Goal: Task Accomplishment & Management: Use online tool/utility

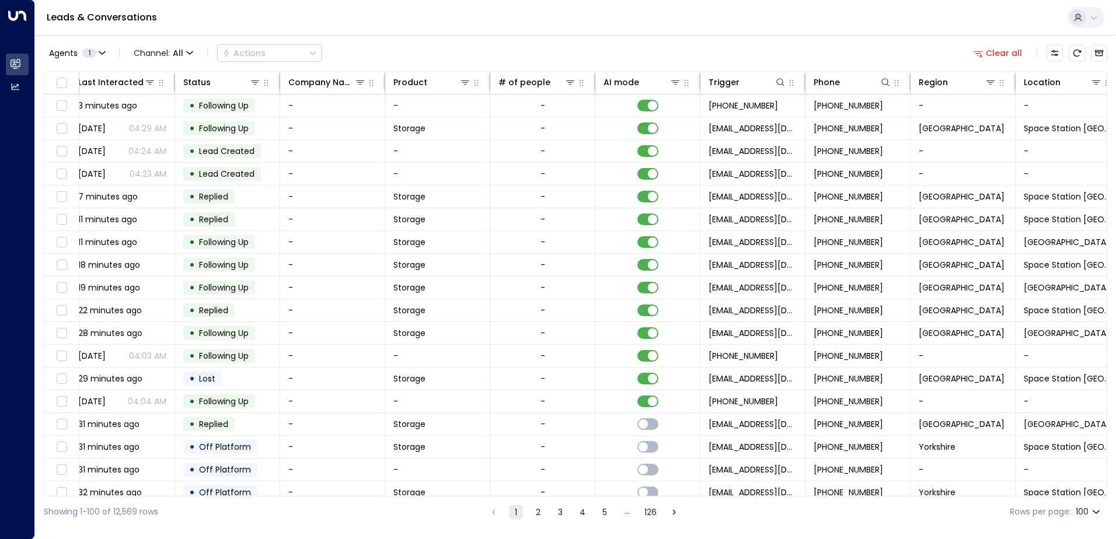
scroll to position [0, 238]
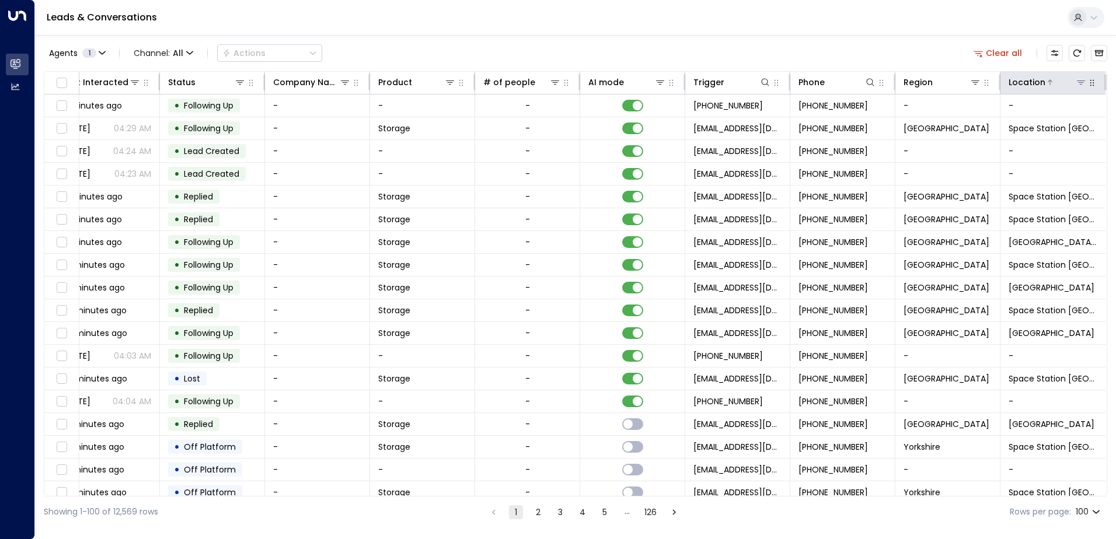
click at [1078, 81] on icon at bounding box center [1081, 83] width 8 height 4
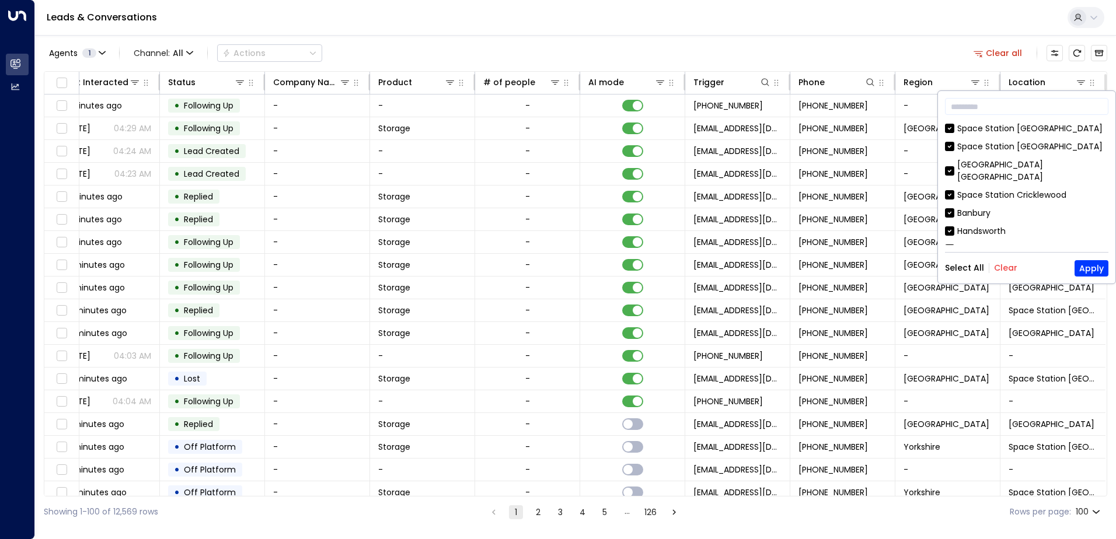
click at [998, 268] on button "Clear" at bounding box center [1005, 267] width 23 height 9
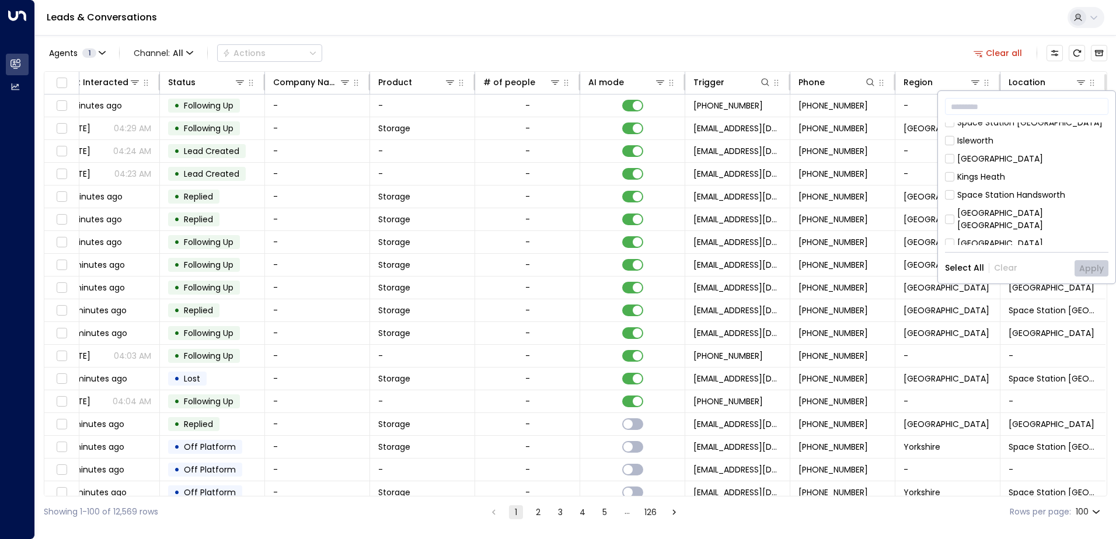
scroll to position [292, 0]
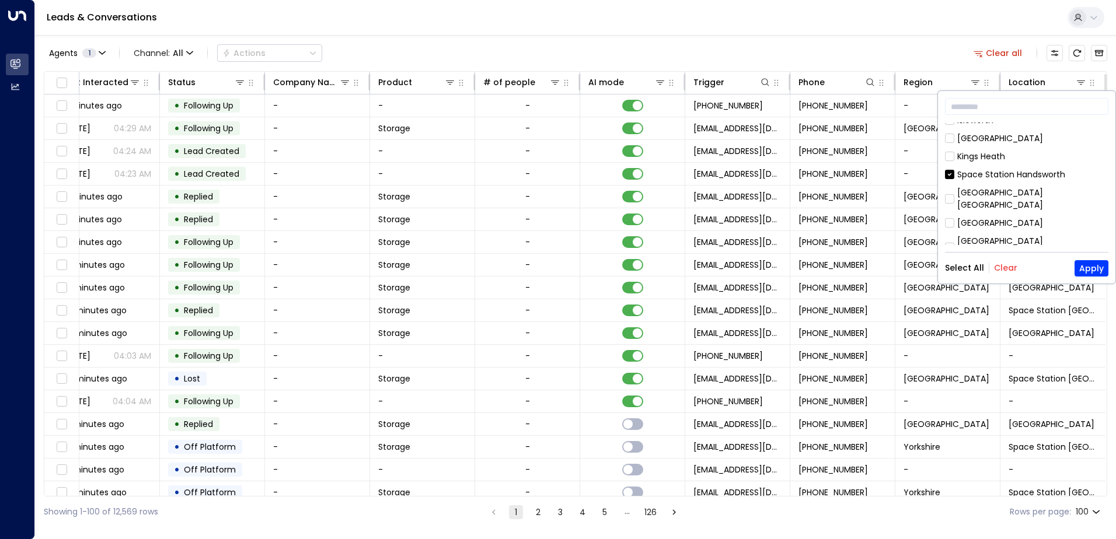
click at [1104, 264] on button "Apply" at bounding box center [1091, 268] width 34 height 16
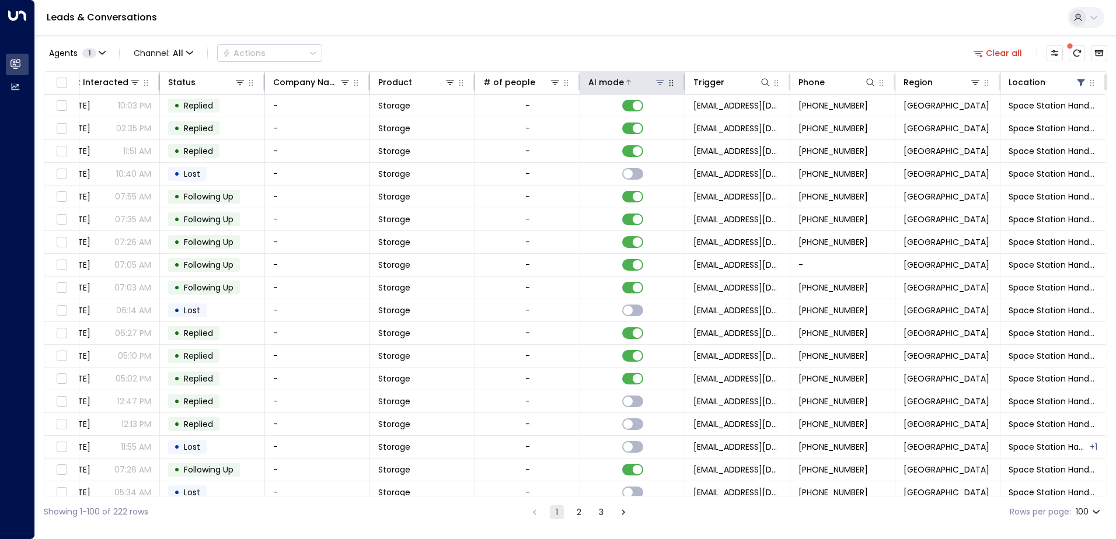
click at [626, 81] on icon at bounding box center [628, 81] width 5 height 5
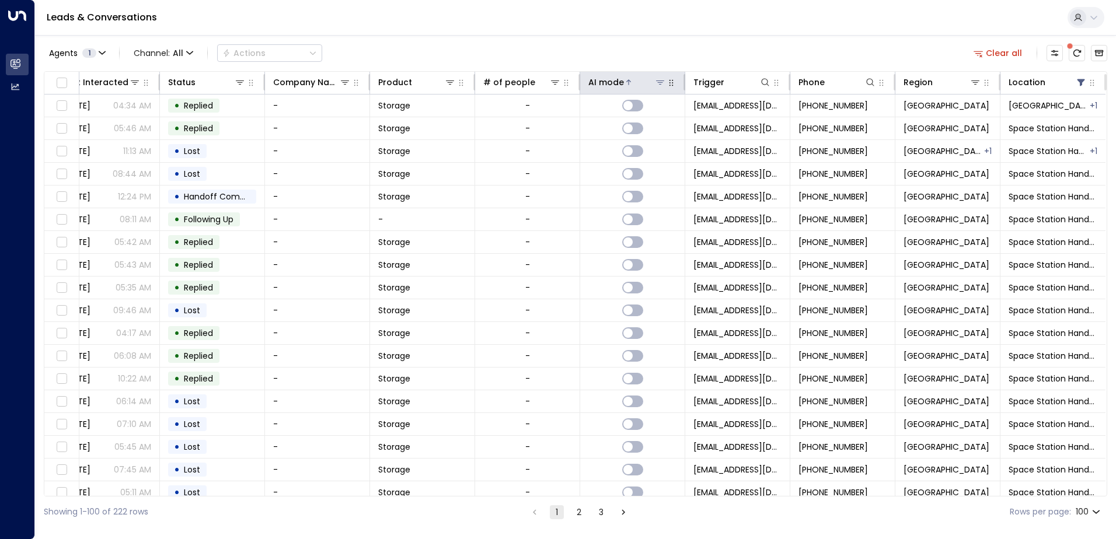
click at [626, 81] on icon at bounding box center [628, 81] width 5 height 5
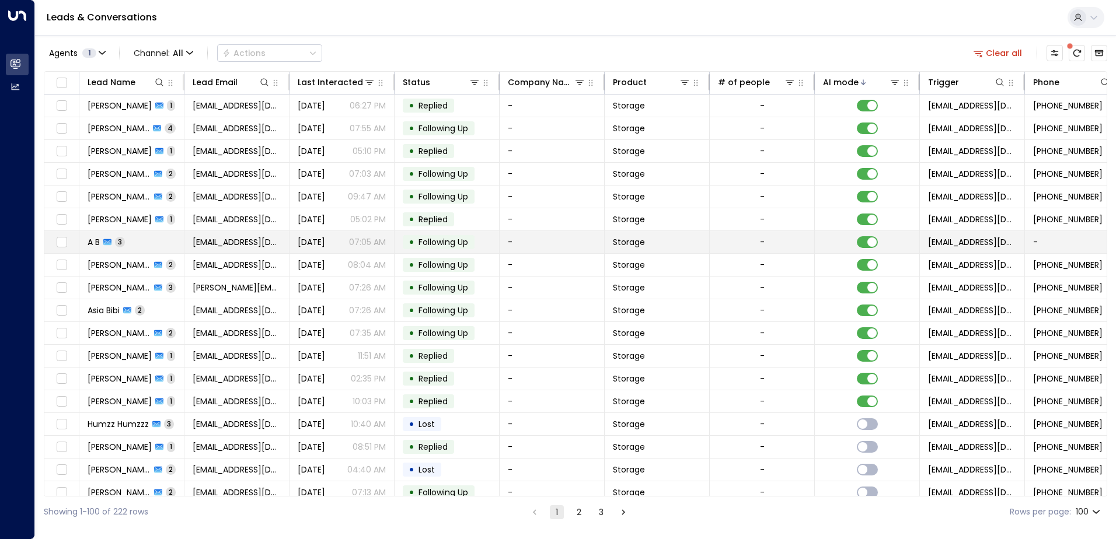
click at [158, 239] on td "A B 3" at bounding box center [131, 242] width 105 height 22
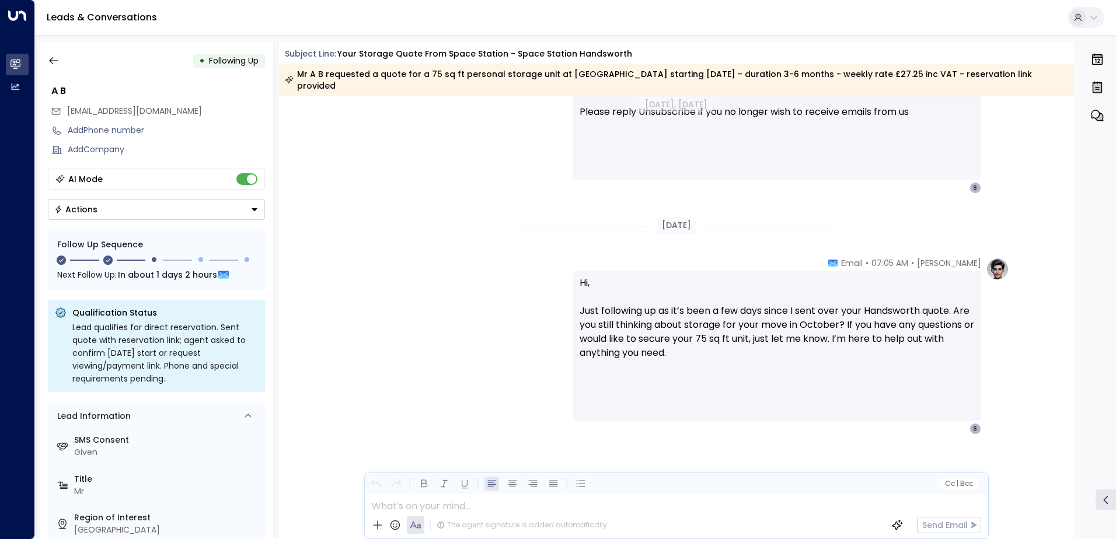
scroll to position [1138, 0]
